Goal: Task Accomplishment & Management: Manage account settings

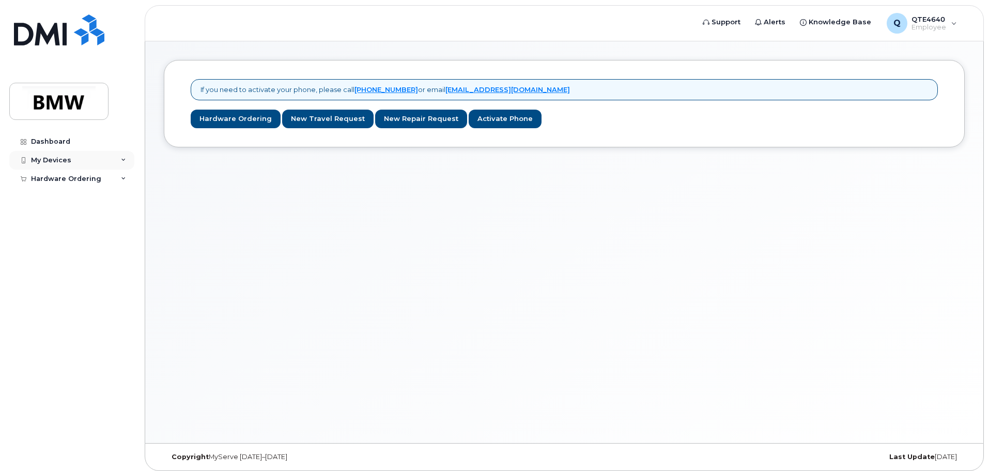
click at [92, 162] on div "My Devices" at bounding box center [71, 160] width 125 height 19
click at [64, 178] on div "Add Device" at bounding box center [56, 179] width 41 height 9
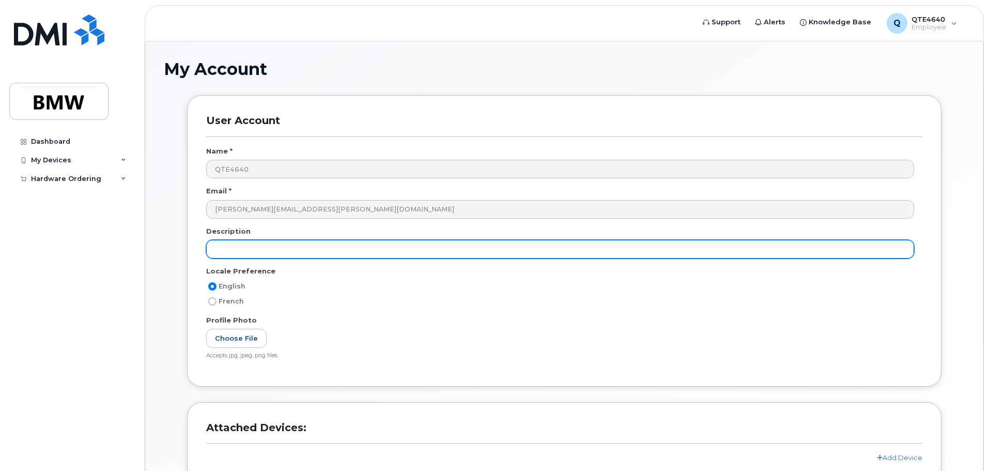
click at [303, 252] on input "text" at bounding box center [560, 249] width 708 height 19
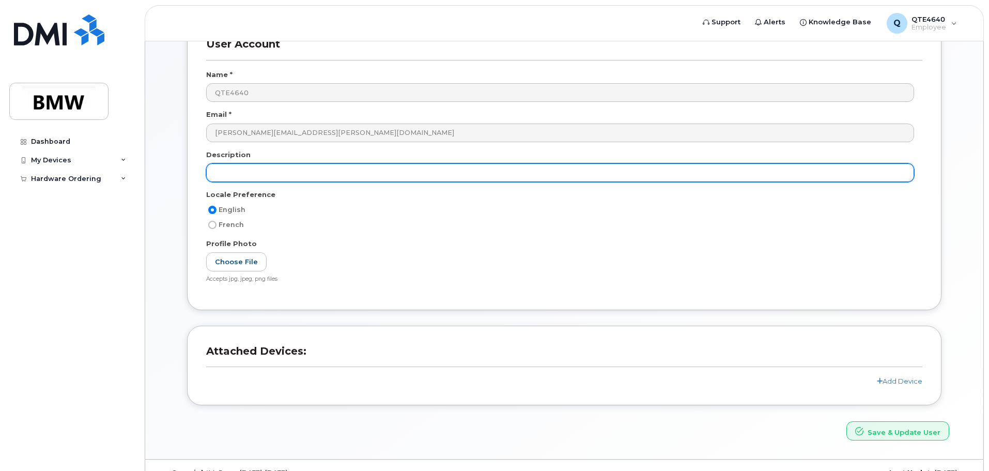
scroll to position [98, 0]
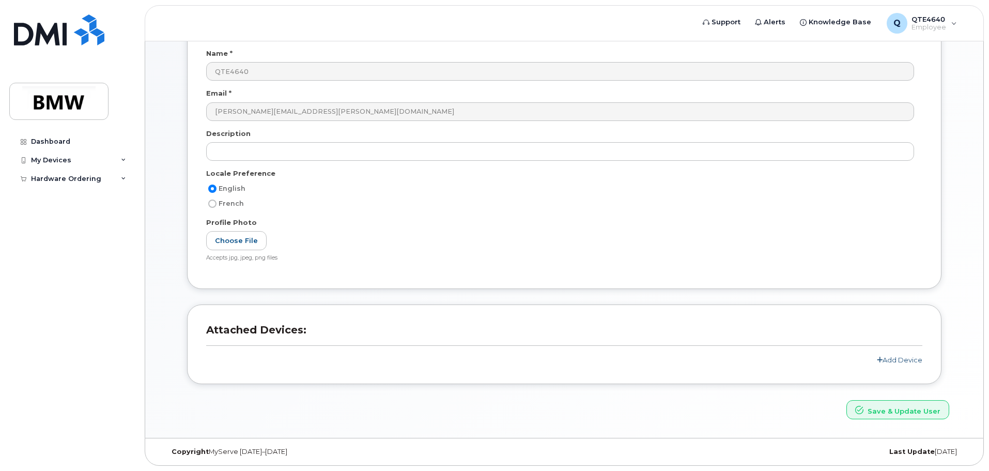
click at [903, 355] on link "Add Device" at bounding box center [899, 359] width 45 height 8
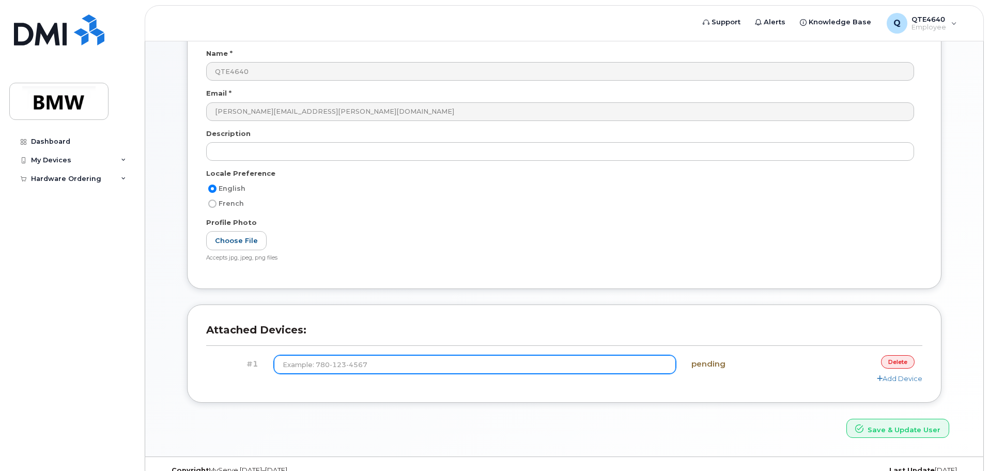
click at [442, 362] on input at bounding box center [475, 364] width 403 height 19
type input "(6"
type input "(864) 753-2347"
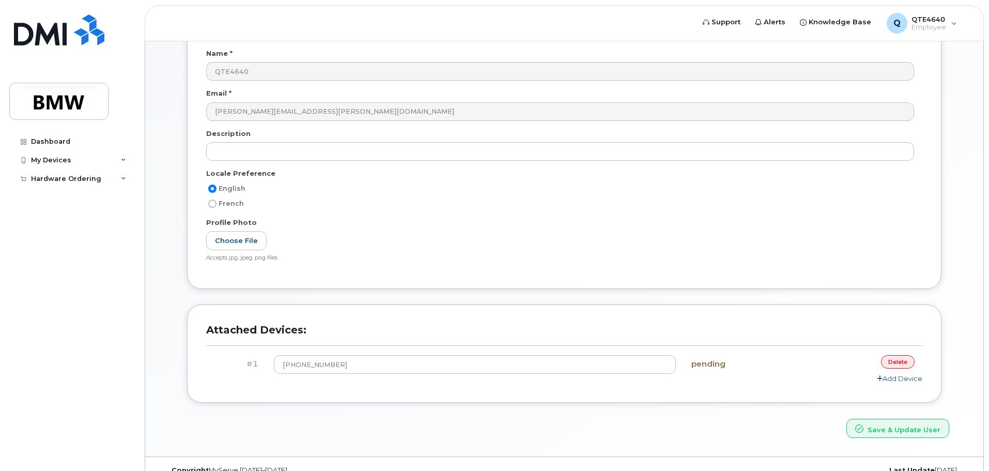
click at [898, 379] on link "Add Device" at bounding box center [899, 378] width 45 height 8
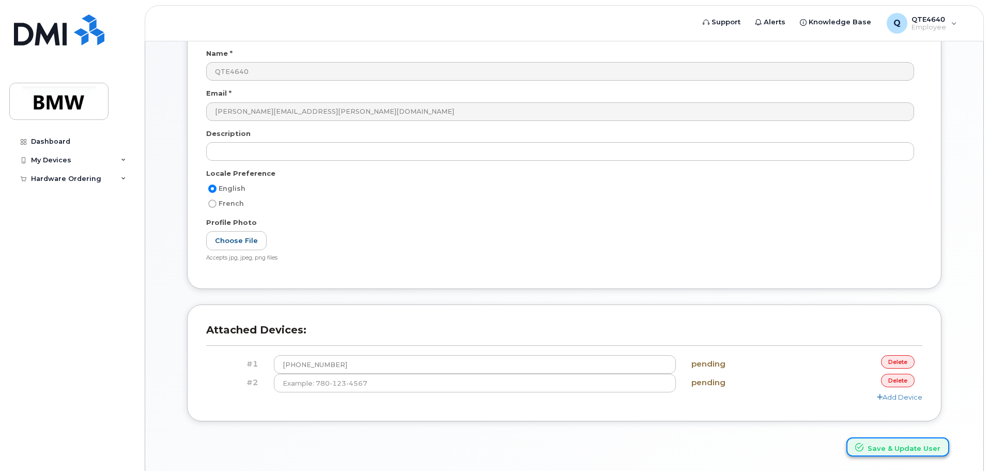
click at [873, 447] on button "Save & Update User" at bounding box center [897, 446] width 103 height 19
click at [891, 380] on link "delete" at bounding box center [898, 380] width 34 height 13
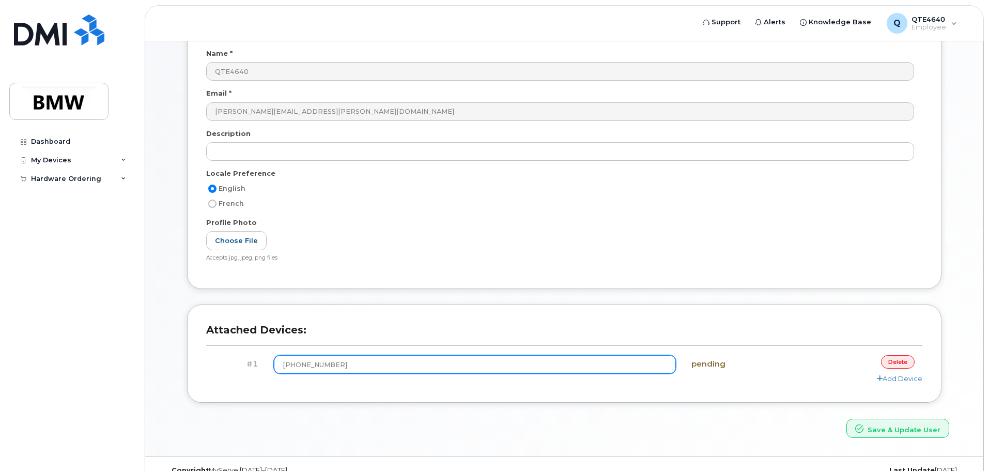
click at [643, 362] on input "(864) 753-2347" at bounding box center [475, 364] width 403 height 19
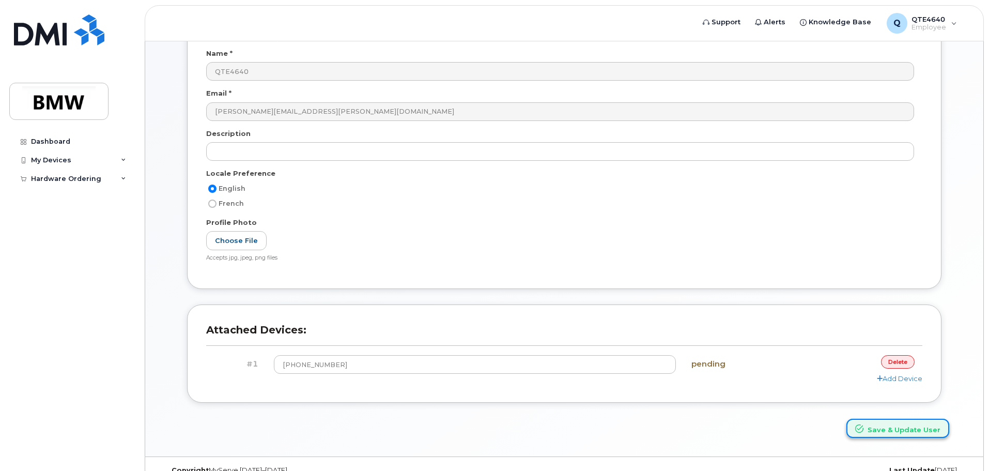
click at [902, 431] on button "Save & Update User" at bounding box center [897, 428] width 103 height 19
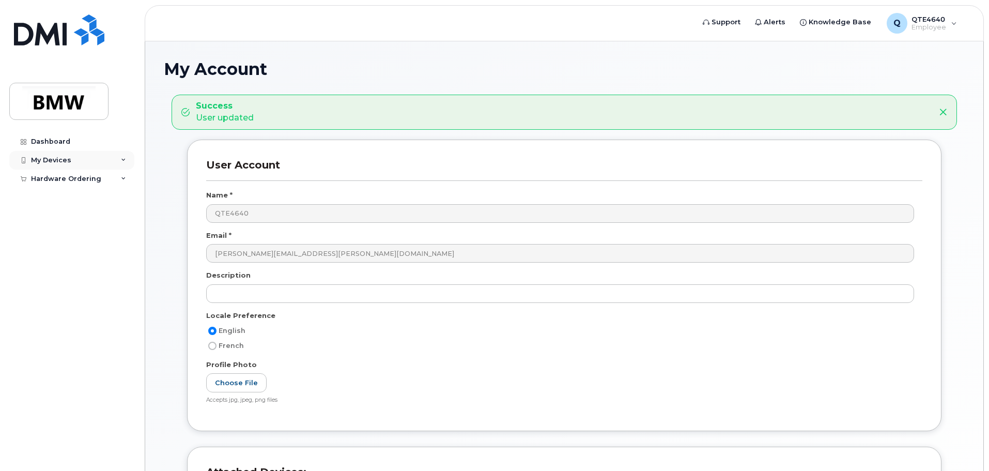
click at [116, 160] on div "My Devices" at bounding box center [71, 160] width 125 height 19
